Goal: Navigation & Orientation: Find specific page/section

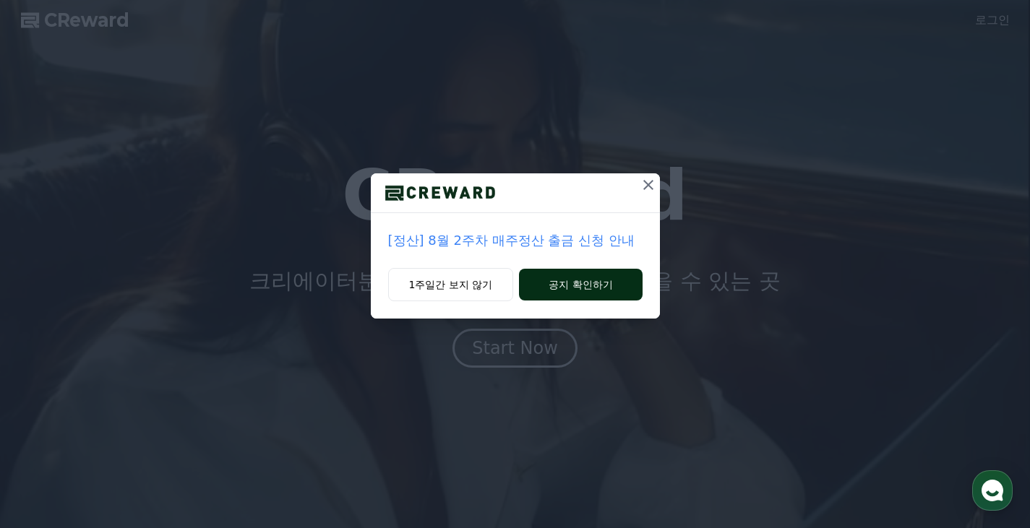
click at [546, 289] on button "공지 확인하기" at bounding box center [580, 285] width 123 height 32
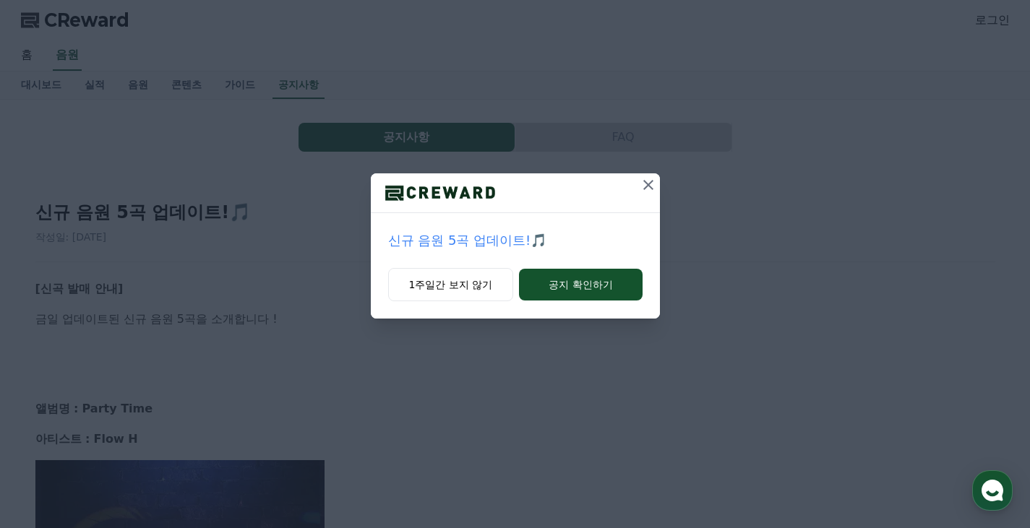
click at [639, 182] on icon at bounding box center [647, 184] width 17 height 17
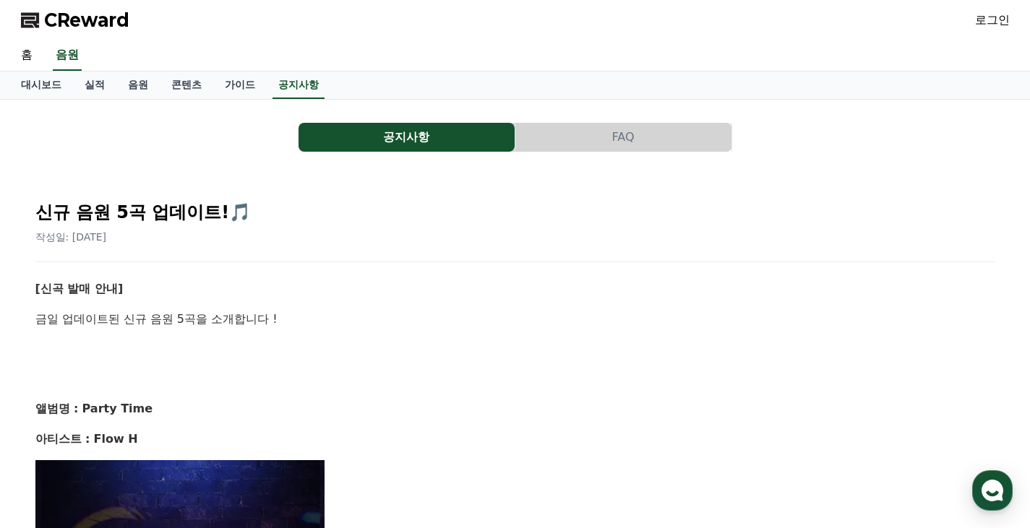
click at [116, 87] on link "음원" at bounding box center [137, 85] width 43 height 27
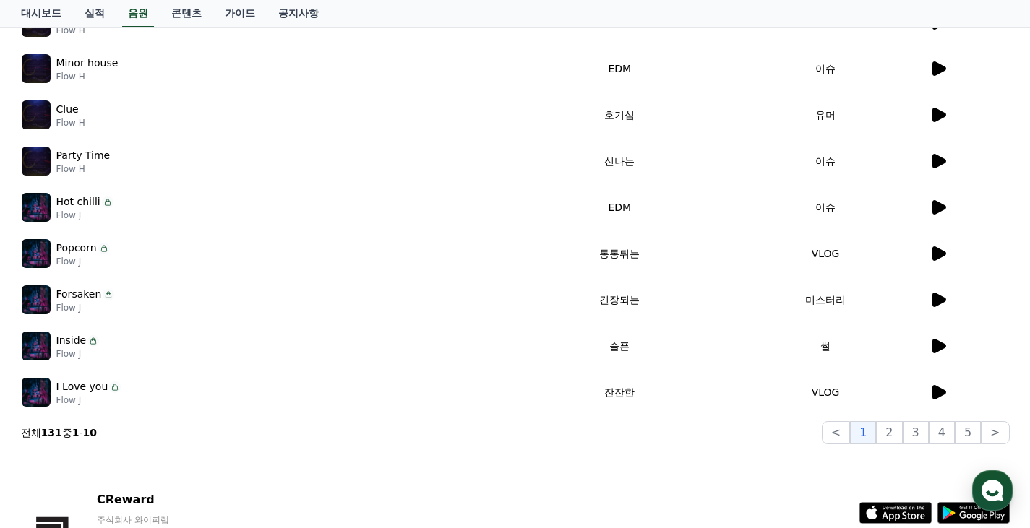
scroll to position [434, 0]
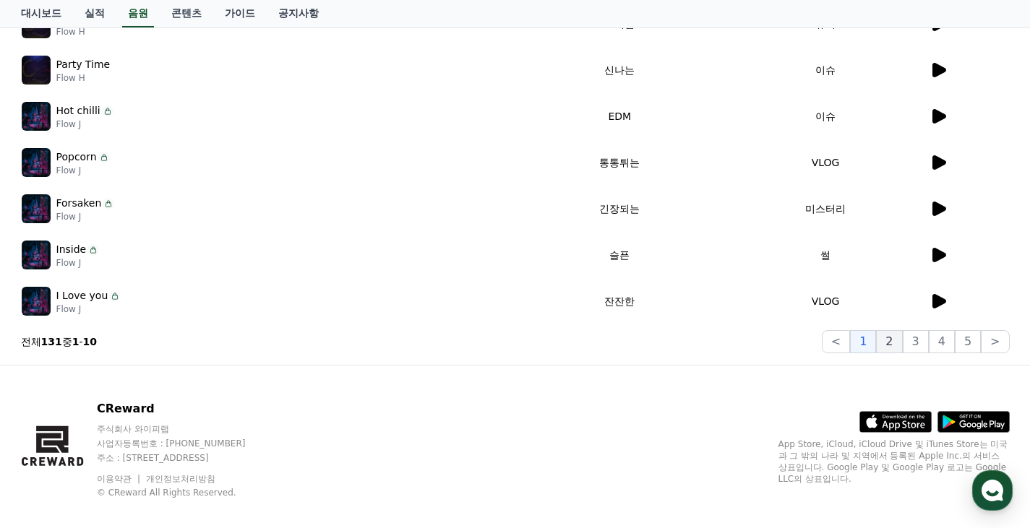
click at [902, 345] on button "2" at bounding box center [915, 341] width 26 height 23
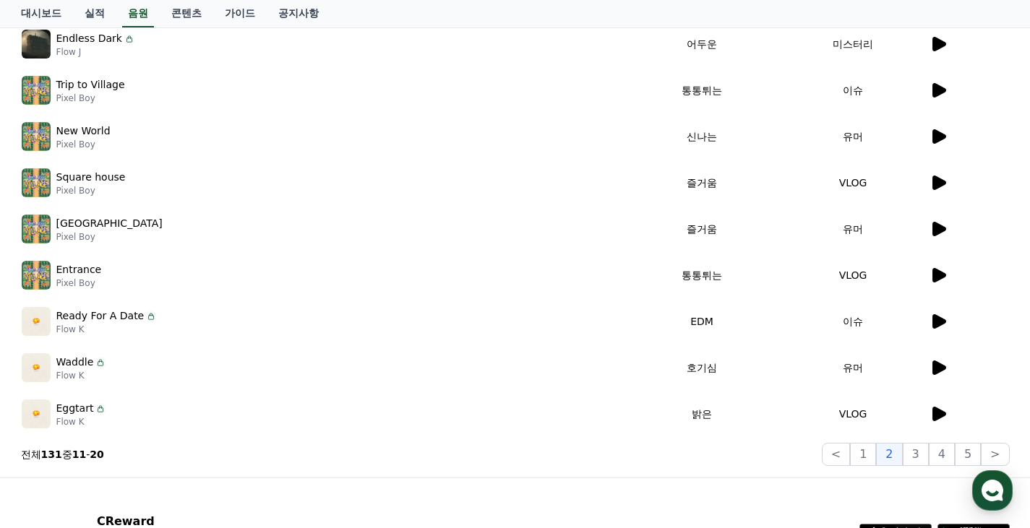
scroll to position [450, 0]
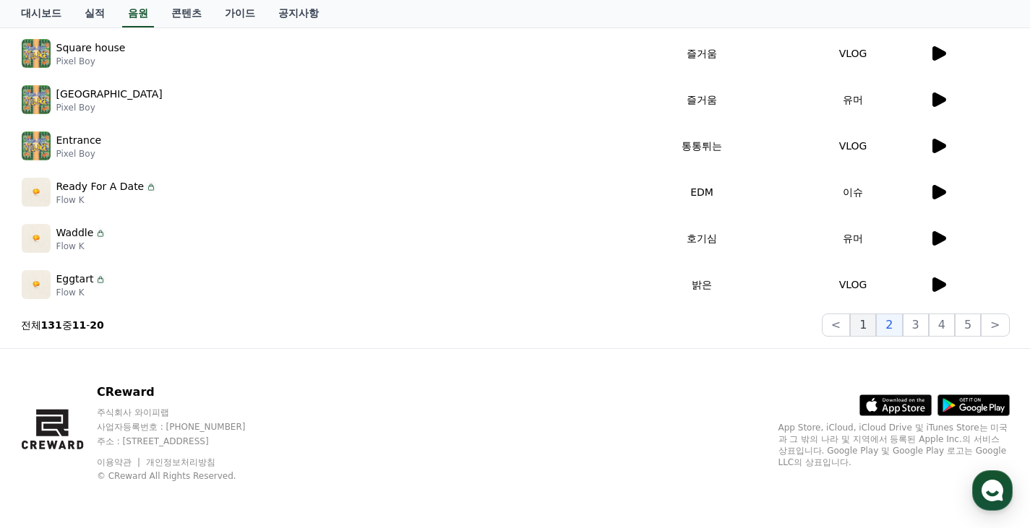
click at [857, 329] on button "1" at bounding box center [863, 325] width 26 height 23
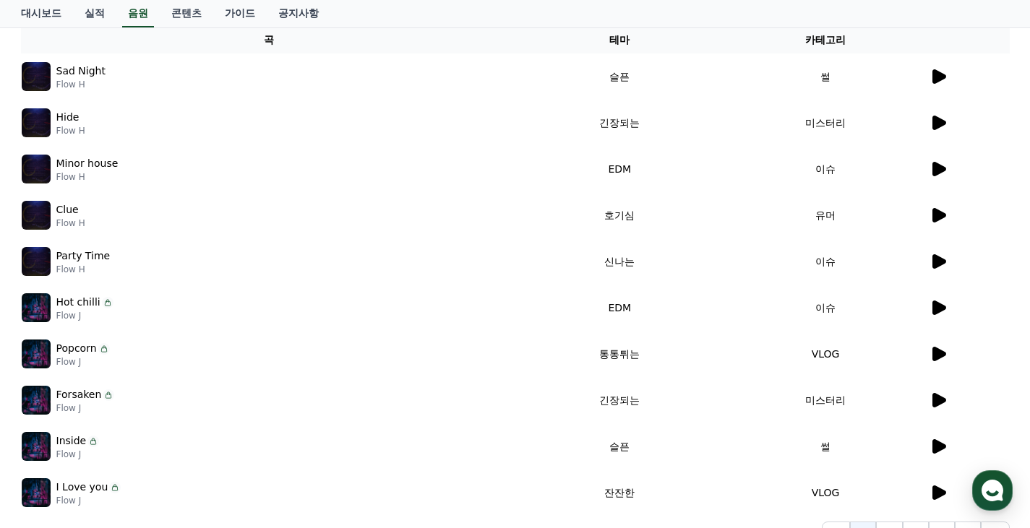
scroll to position [161, 0]
